Goal: Obtain resource: Obtain resource

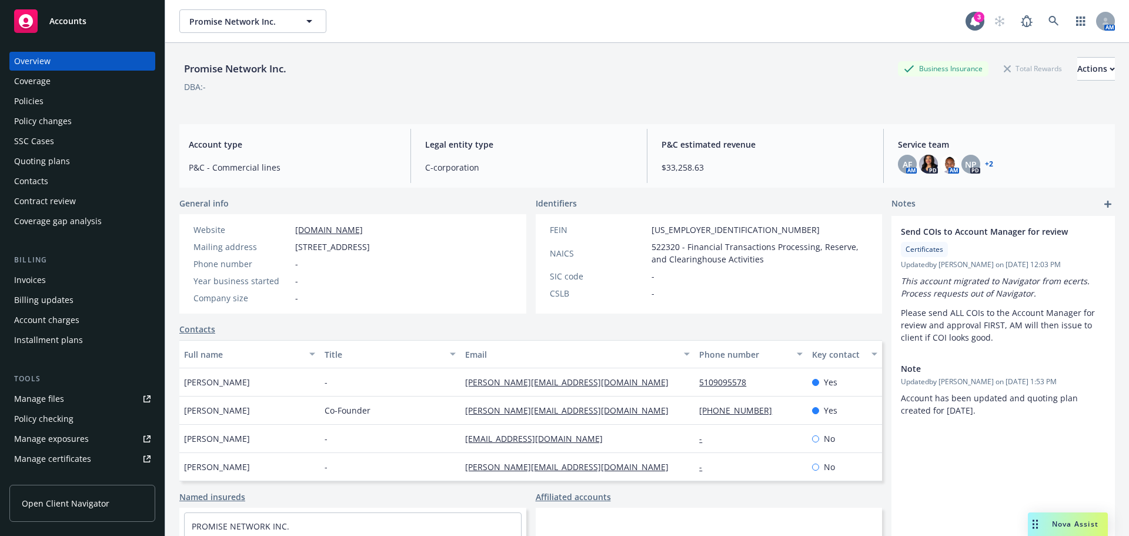
click at [487, 52] on div "Promise Network Inc. Business Insurance Total Rewards Actions DBA: -" at bounding box center [647, 79] width 936 height 72
click at [637, 71] on div "Promise Network Inc. Business Insurance Total Rewards Actions" at bounding box center [647, 69] width 936 height 24
click at [41, 28] on div "Accounts" at bounding box center [82, 21] width 136 height 24
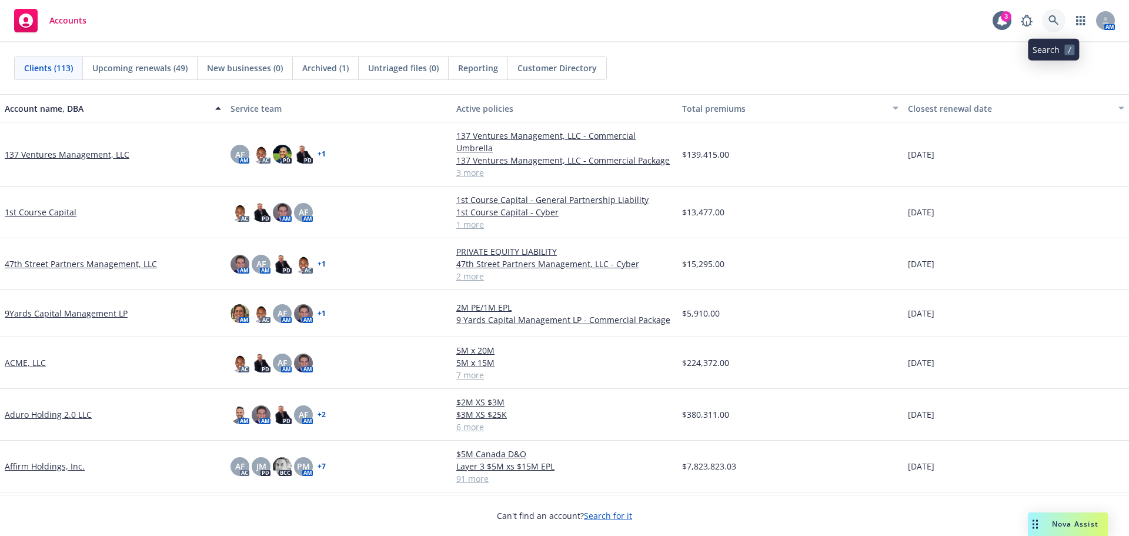
click at [1054, 19] on icon at bounding box center [1054, 20] width 11 height 11
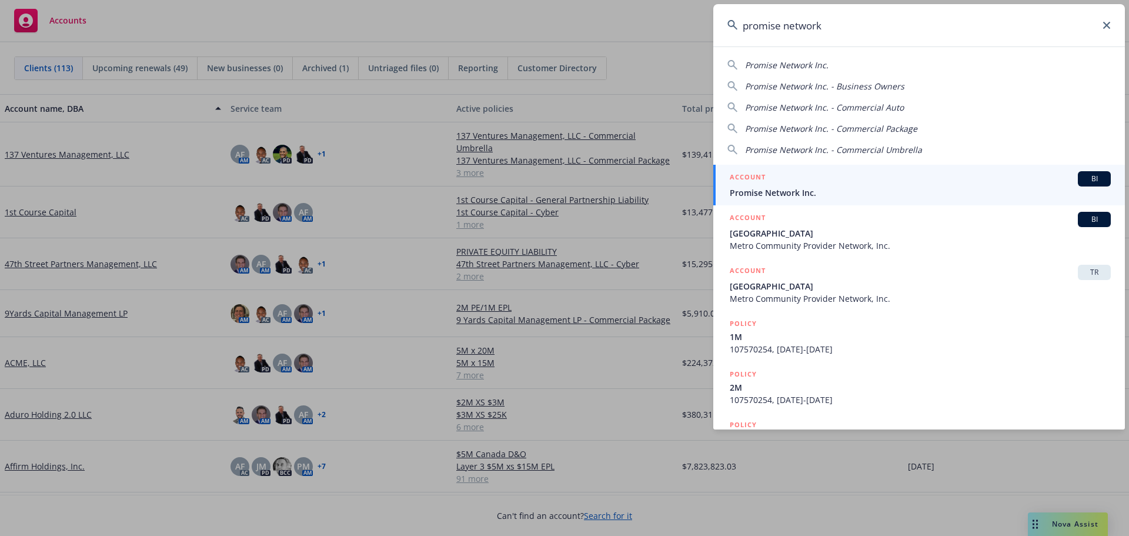
type input "promise network"
click at [852, 184] on div "ACCOUNT BI" at bounding box center [920, 178] width 381 height 15
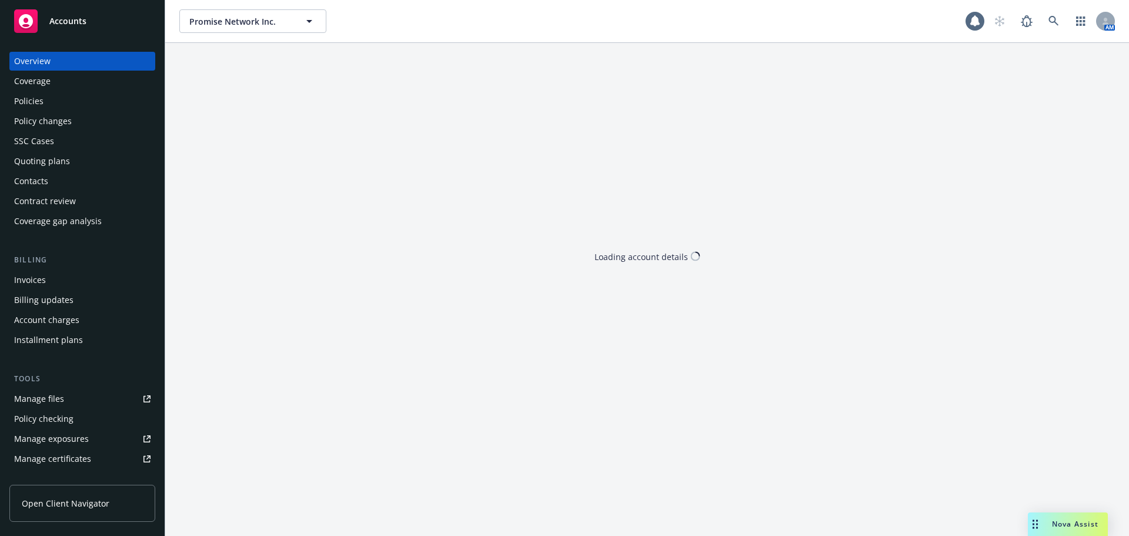
click at [72, 159] on div "Quoting plans" at bounding box center [82, 161] width 136 height 19
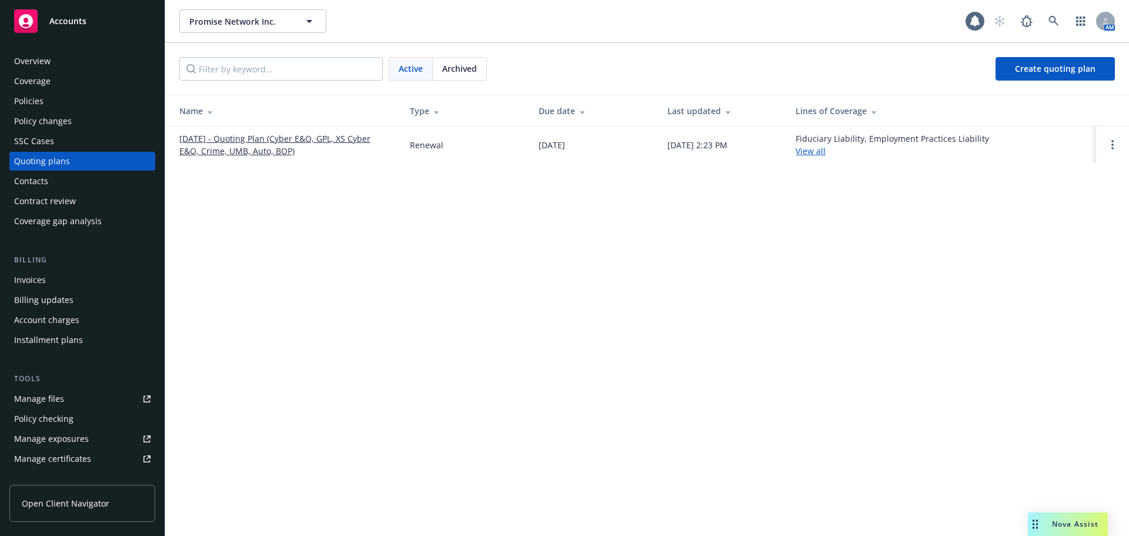
click at [207, 141] on link "[DATE] - Quoting Plan (Cyber E&O, GPL, XS Cyber E&O, Crime, UMB, Auto, BOP)" at bounding box center [285, 144] width 212 height 25
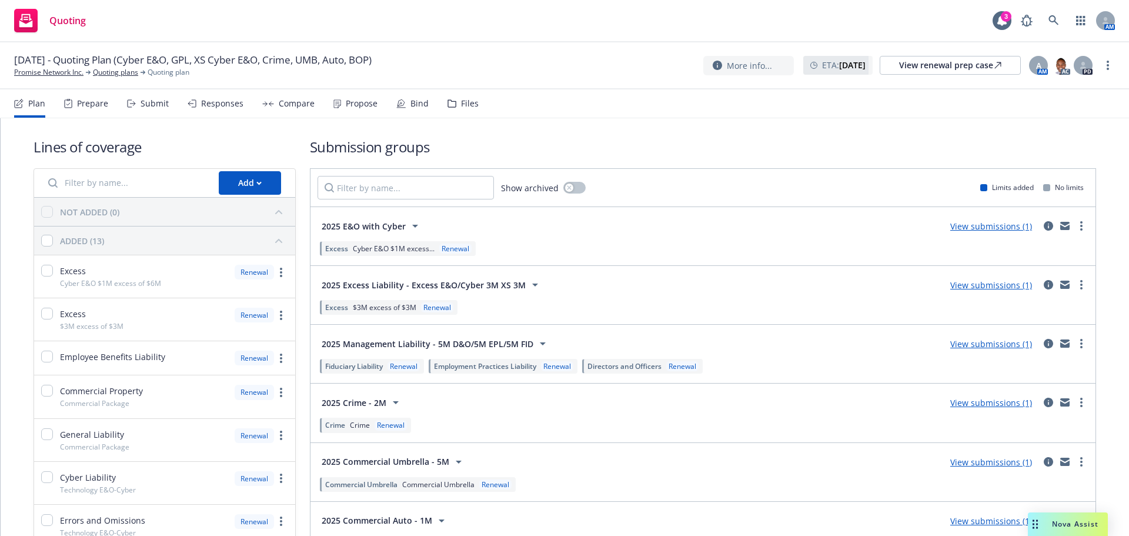
click at [452, 110] on div "Files" at bounding box center [463, 103] width 31 height 28
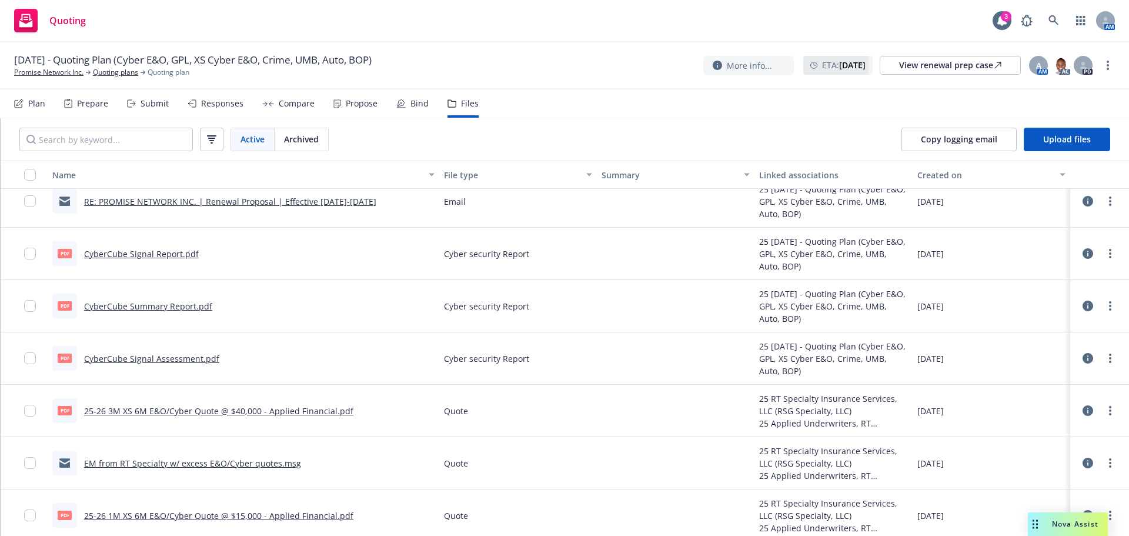
scroll to position [118, 0]
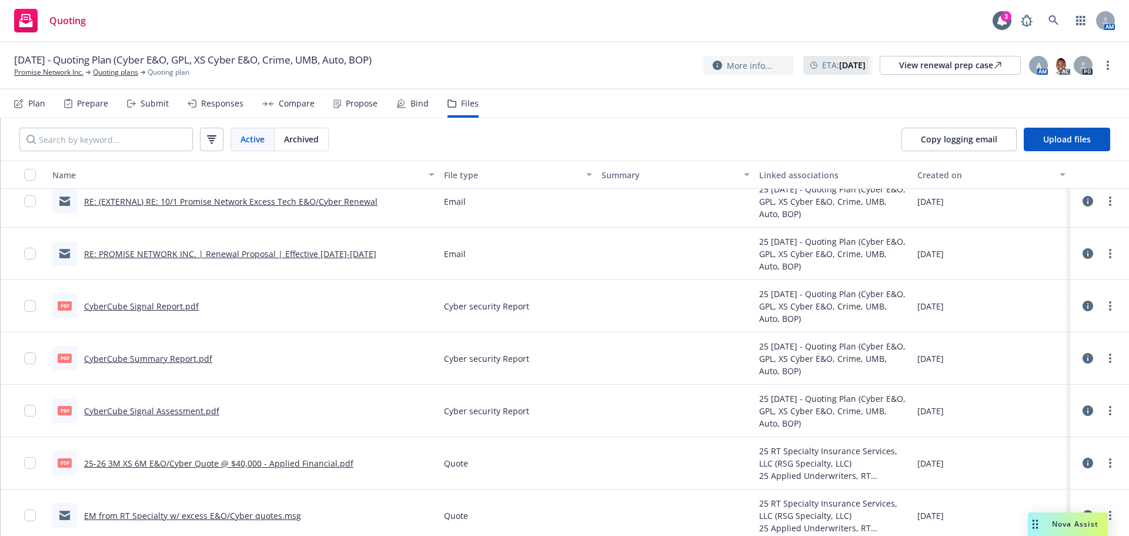
click at [647, 317] on div at bounding box center [676, 306] width 158 height 52
click at [177, 408] on link "CyberCube Signal Assessment.pdf" at bounding box center [151, 410] width 135 height 11
click at [172, 362] on link "CyberCube Summary Report.pdf" at bounding box center [148, 358] width 128 height 11
click at [167, 406] on link "CyberCube Signal Assessment.pdf" at bounding box center [151, 410] width 135 height 11
click at [545, 49] on div "10/01/25 - Quoting Plan (Cyber E&O, GPL, XS Cyber E&O, Crime, UMB, Auto, BOP) P…" at bounding box center [564, 65] width 1129 height 47
